Goal: Navigation & Orientation: Find specific page/section

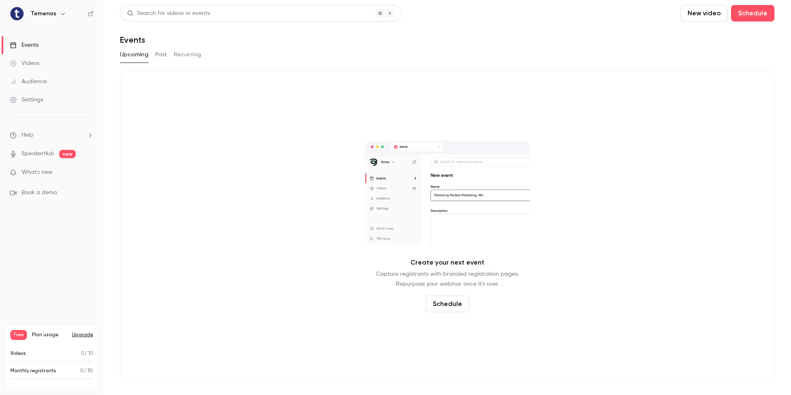
click at [42, 40] on link "Events" at bounding box center [51, 45] width 103 height 18
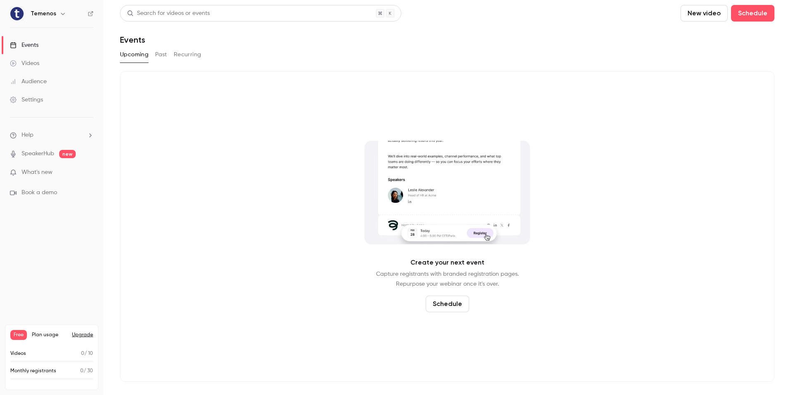
click at [38, 56] on link "Videos" at bounding box center [51, 63] width 103 height 18
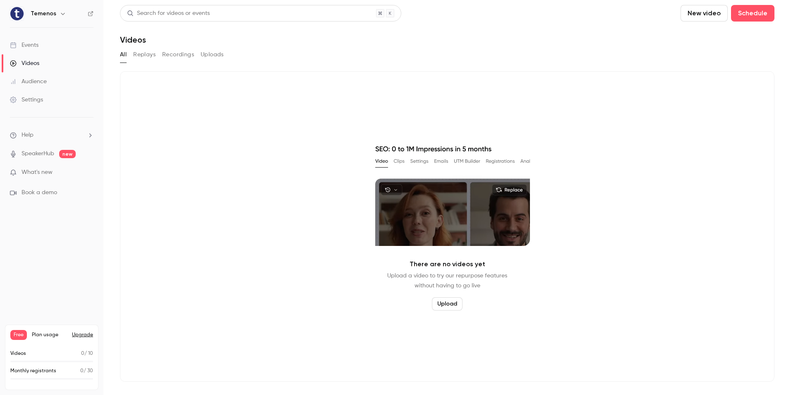
click at [60, 13] on icon "button" at bounding box center [63, 13] width 7 height 7
click at [249, 140] on div at bounding box center [395, 197] width 791 height 395
